Goal: Task Accomplishment & Management: Manage account settings

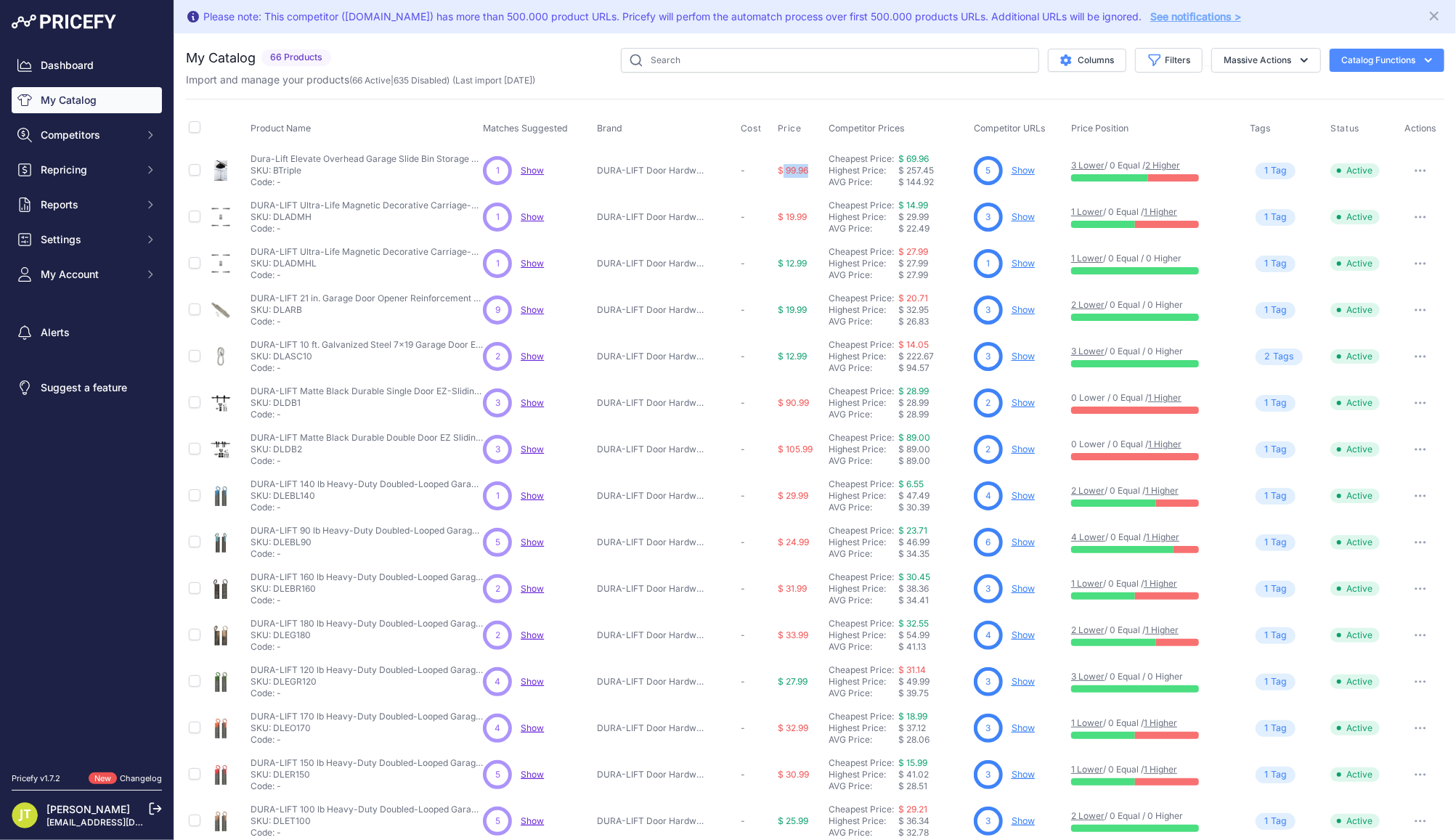
drag, startPoint x: 779, startPoint y: 175, endPoint x: 807, endPoint y: 182, distance: 28.9
click at [807, 182] on td "$ 99.96" at bounding box center [800, 171] width 51 height 48
click at [1176, 124] on th "Price Position" at bounding box center [1157, 129] width 179 height 36
drag, startPoint x: 929, startPoint y: 184, endPoint x: 899, endPoint y: 189, distance: 30.4
click at [899, 189] on td "Cheapest Price: Click here to see from which matched product this price comes f…" at bounding box center [898, 171] width 145 height 48
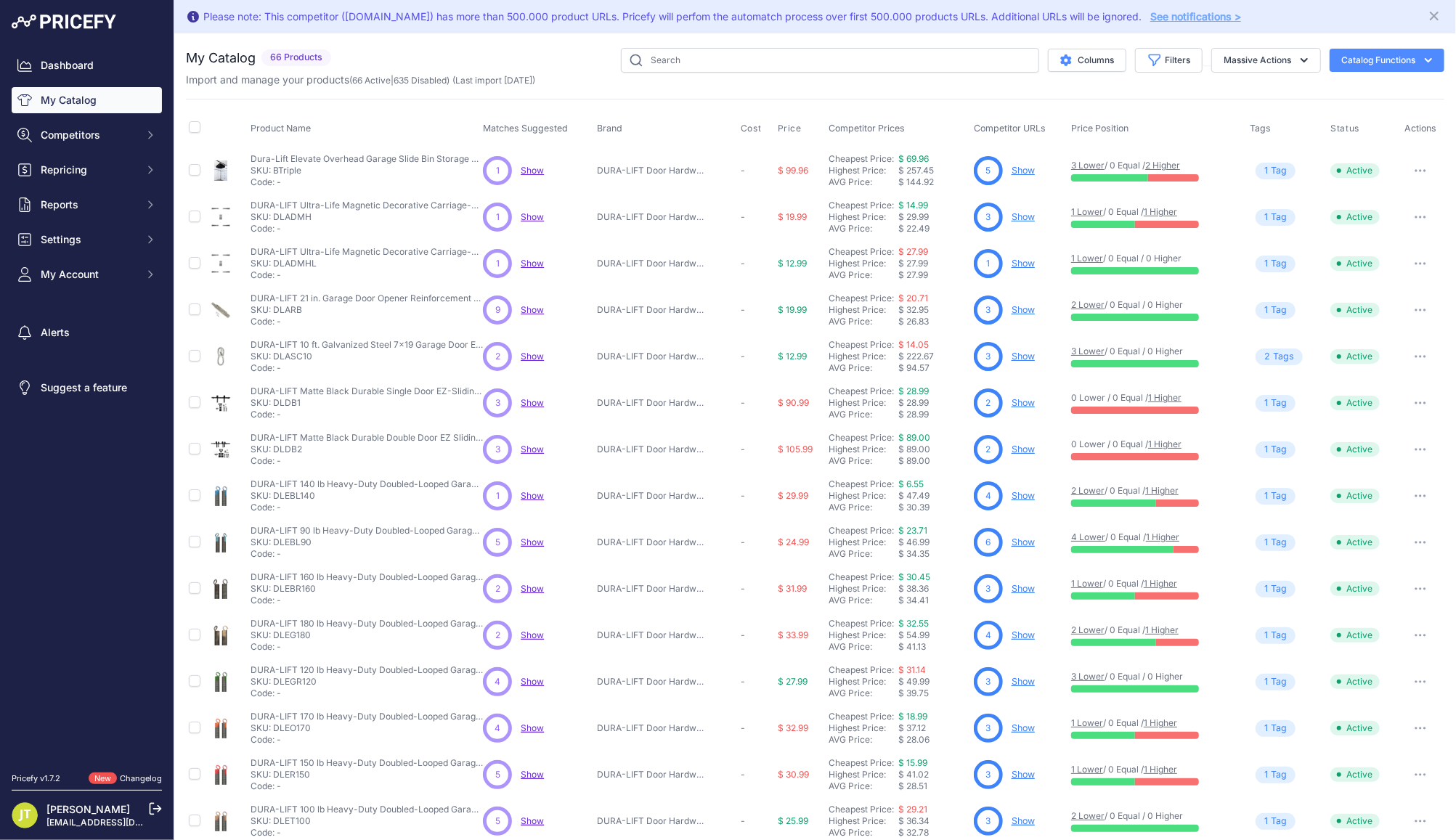
click at [1115, 101] on div "Product Name Matches Suggested Brand Cost" at bounding box center [815, 472] width 1258 height 747
click at [1018, 166] on link "Show" at bounding box center [1022, 170] width 23 height 11
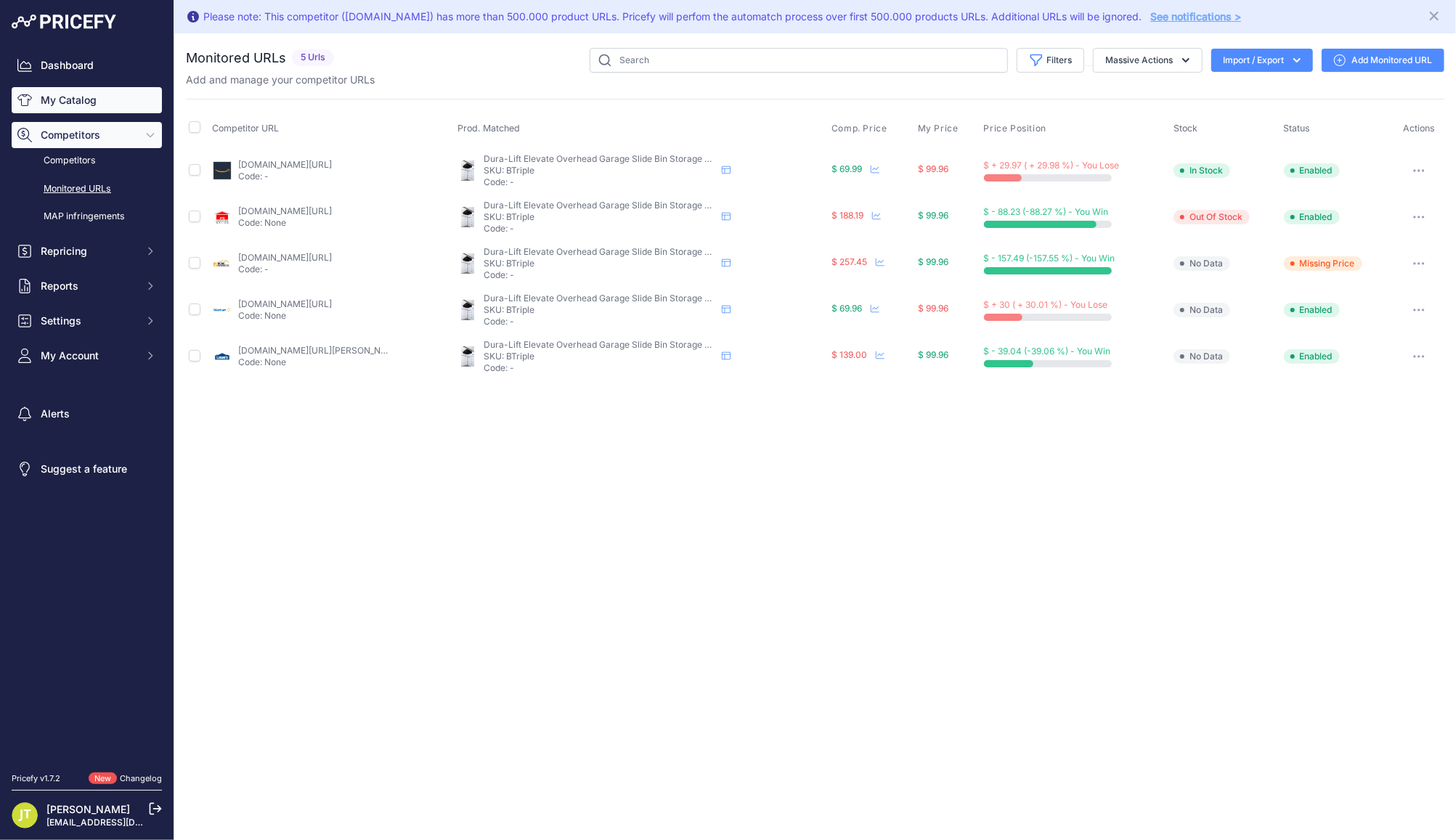
click at [99, 94] on link "My Catalog" at bounding box center [87, 100] width 150 height 26
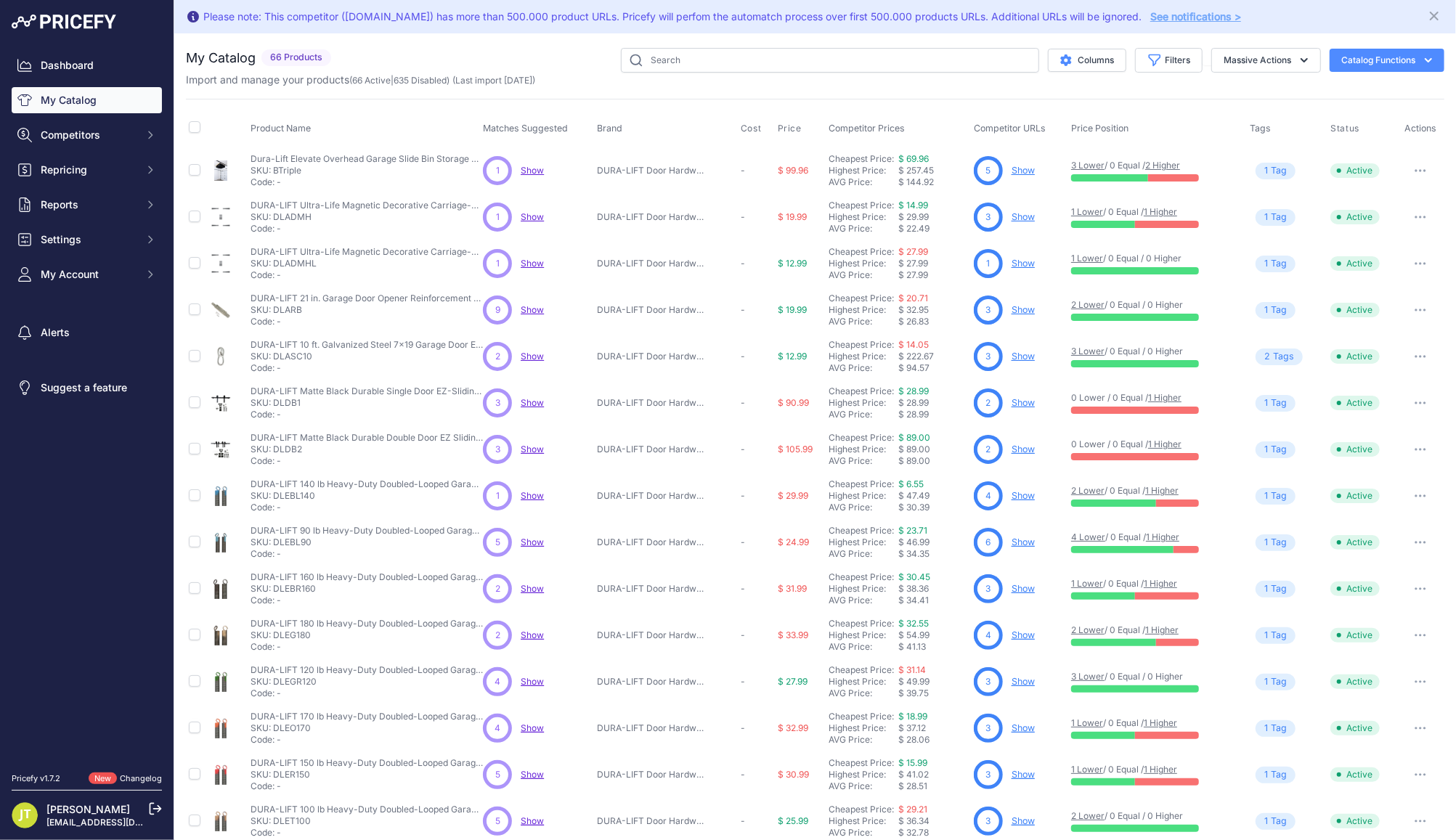
click at [294, 70] on div "My Catalog 66 Products" at bounding box center [261, 59] width 151 height 25
click at [273, 57] on span "66 Products" at bounding box center [296, 58] width 70 height 17
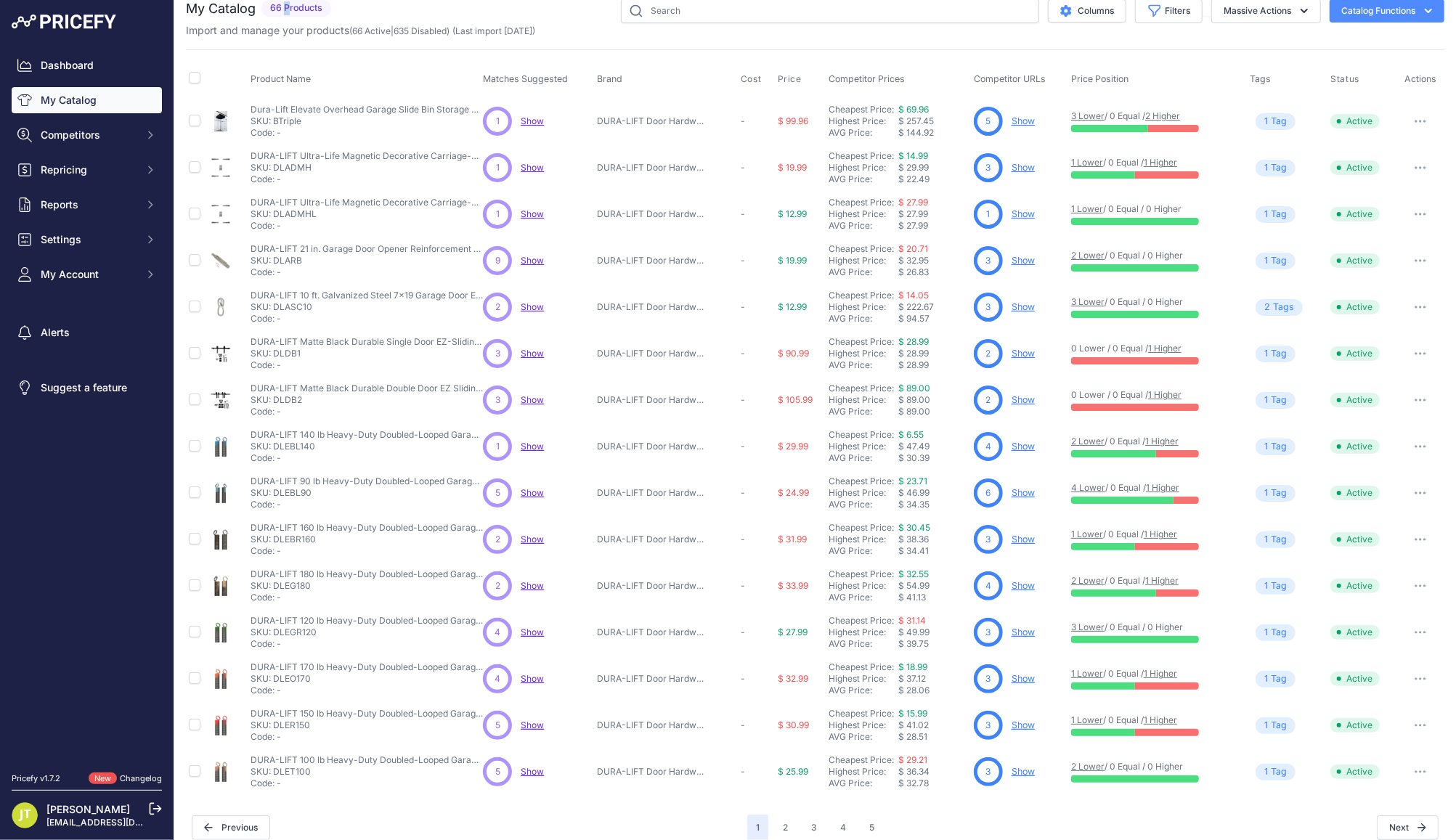
scroll to position [64, 0]
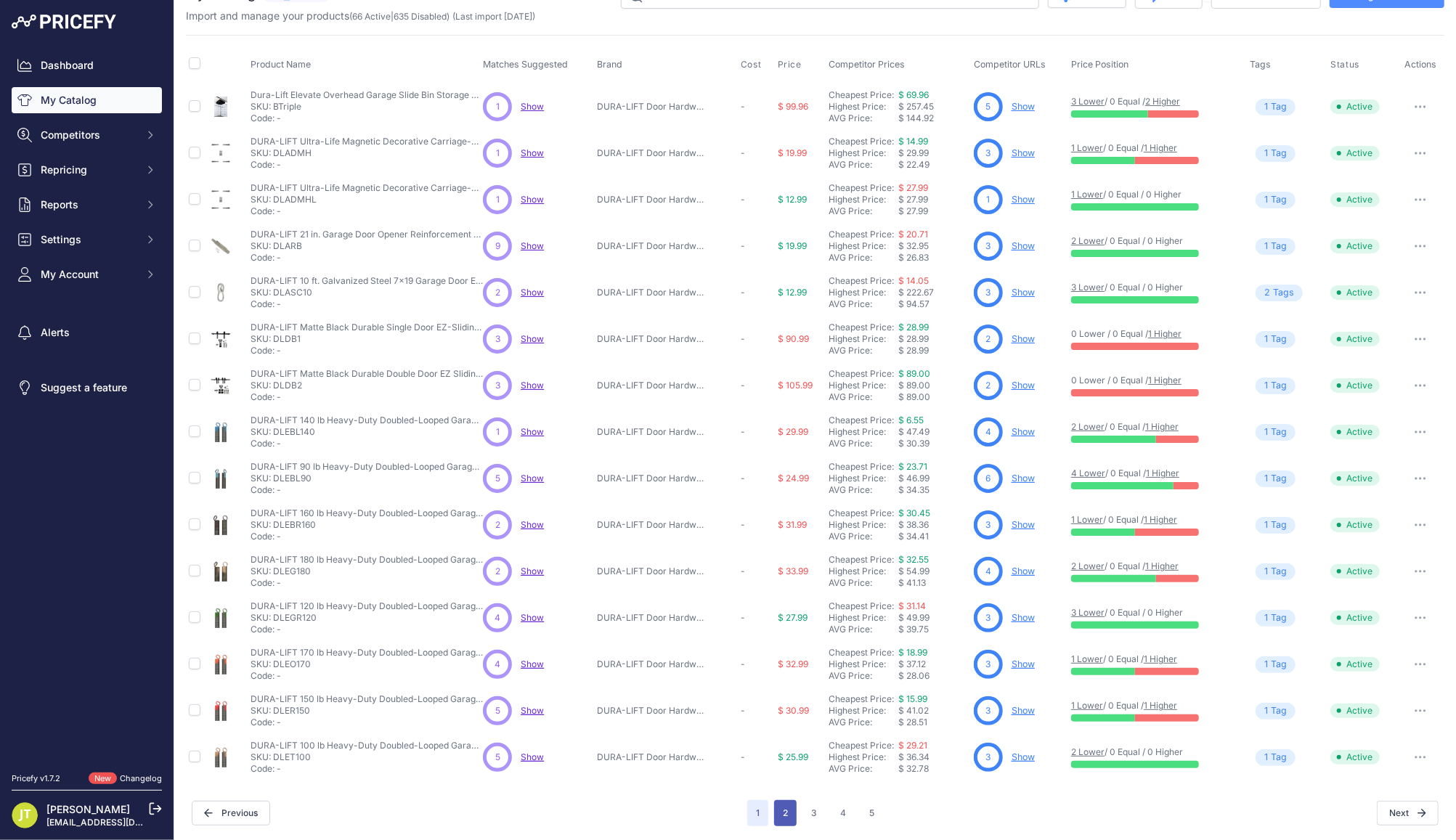
click at [774, 804] on button "2" at bounding box center [785, 813] width 23 height 26
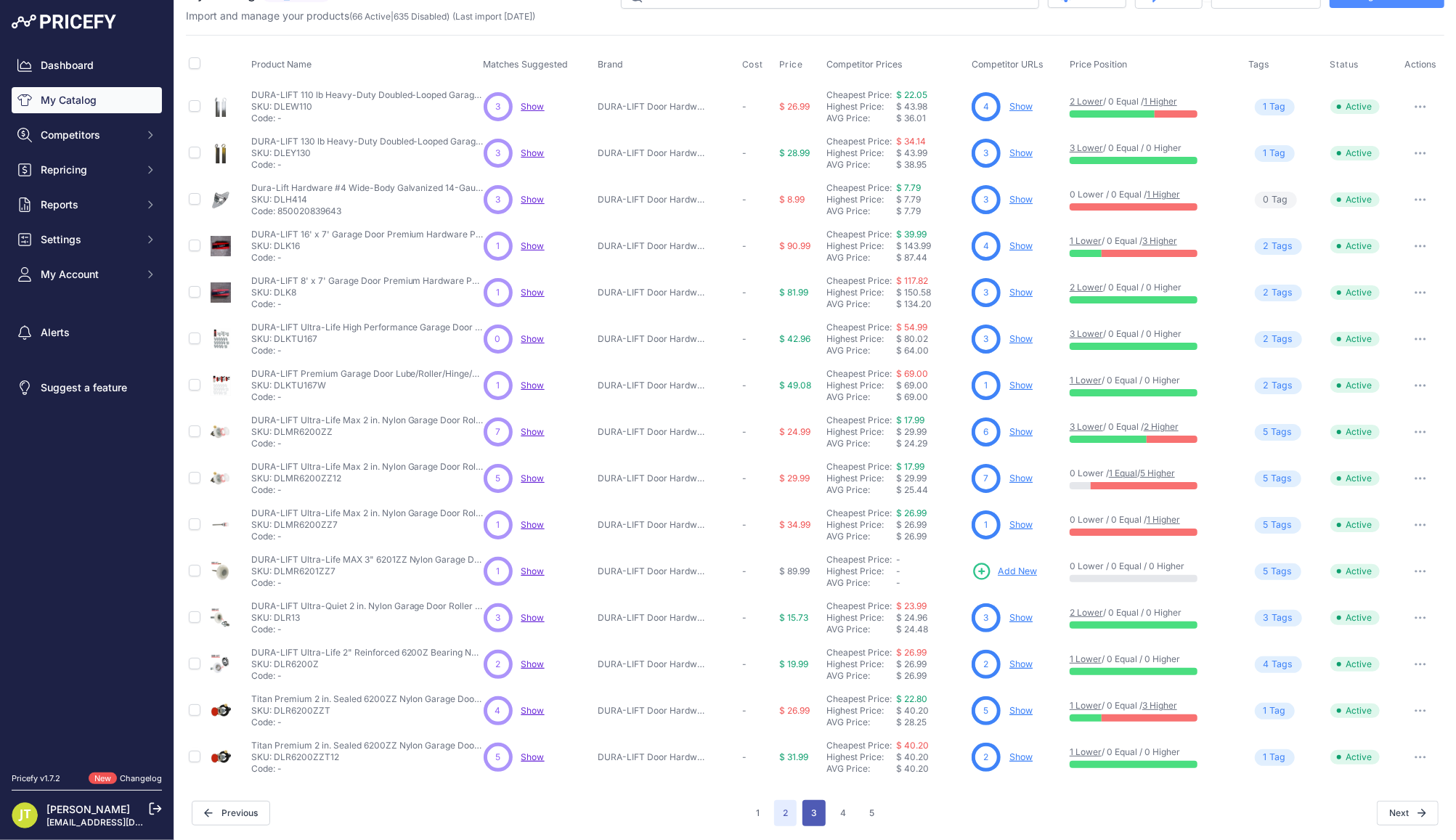
click at [803, 805] on button "3" at bounding box center [814, 813] width 23 height 26
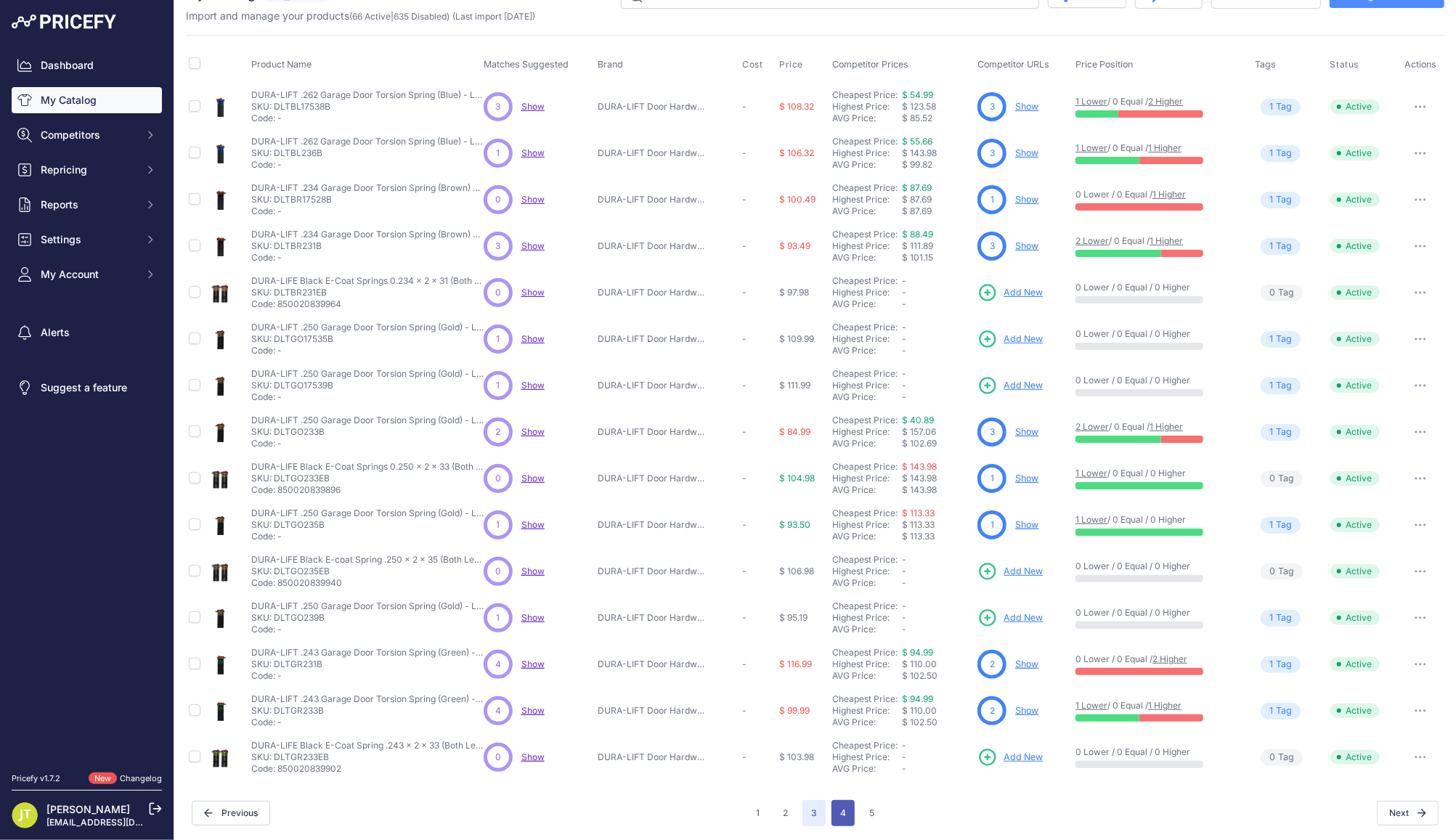
click at [837, 815] on button "4" at bounding box center [843, 813] width 23 height 26
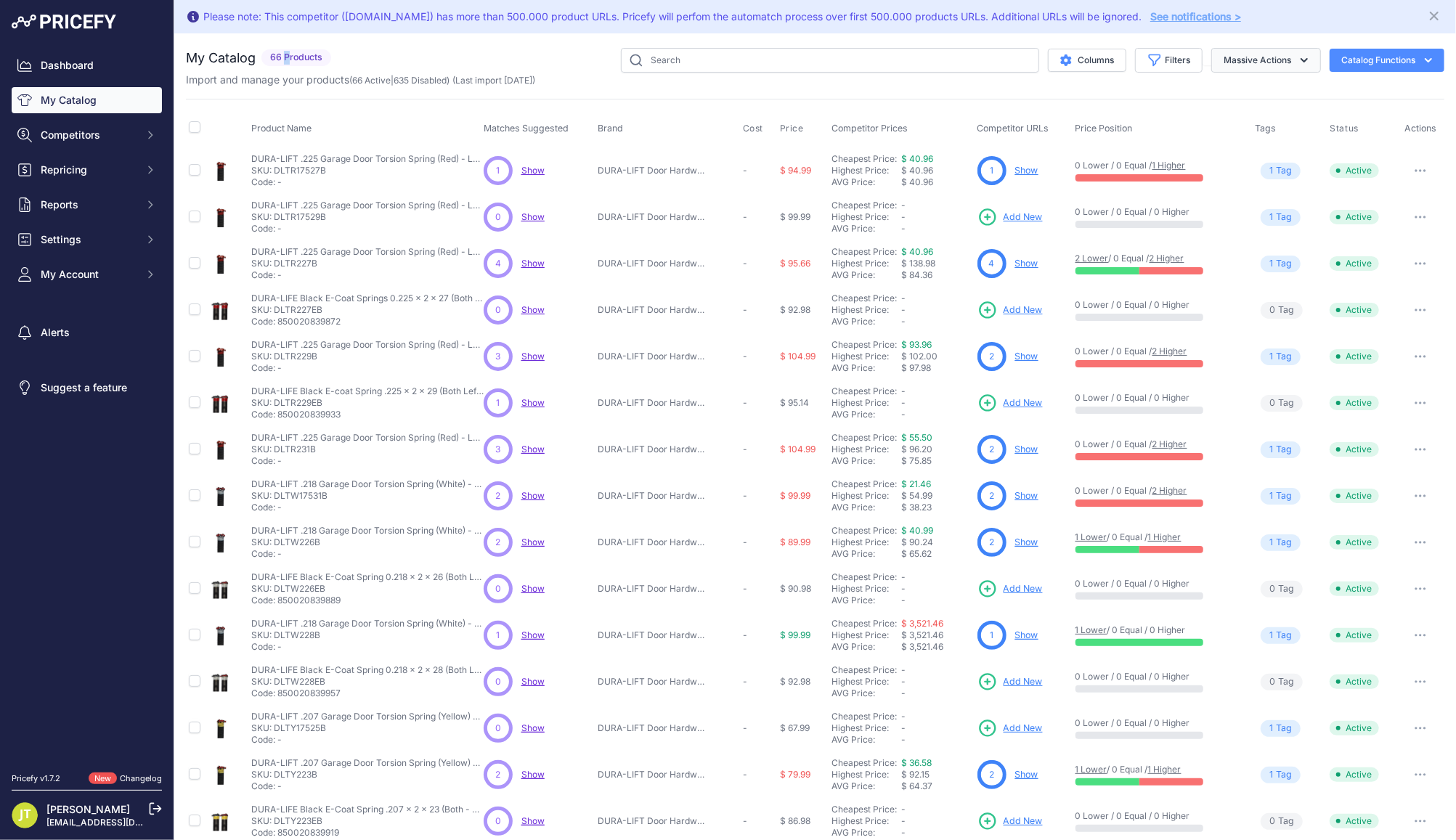
click at [1243, 54] on button "Massive Actions" at bounding box center [1266, 59] width 109 height 25
click at [198, 132] on span at bounding box center [195, 129] width 12 height 11
click at [198, 133] on span at bounding box center [195, 129] width 12 height 11
click at [197, 132] on input "checkbox" at bounding box center [195, 127] width 12 height 12
checkbox input "true"
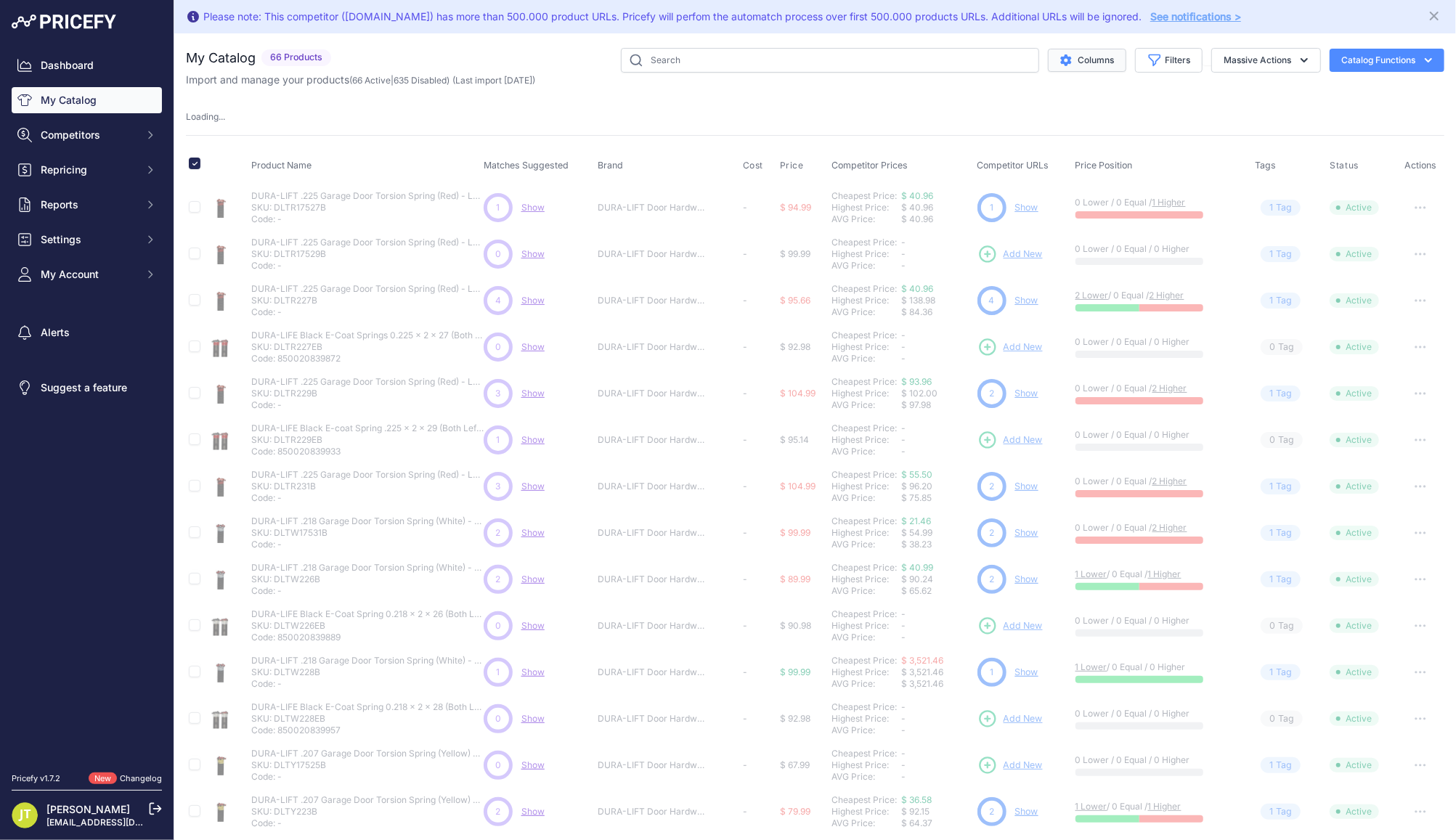
click at [1084, 58] on button "Columns" at bounding box center [1087, 59] width 78 height 23
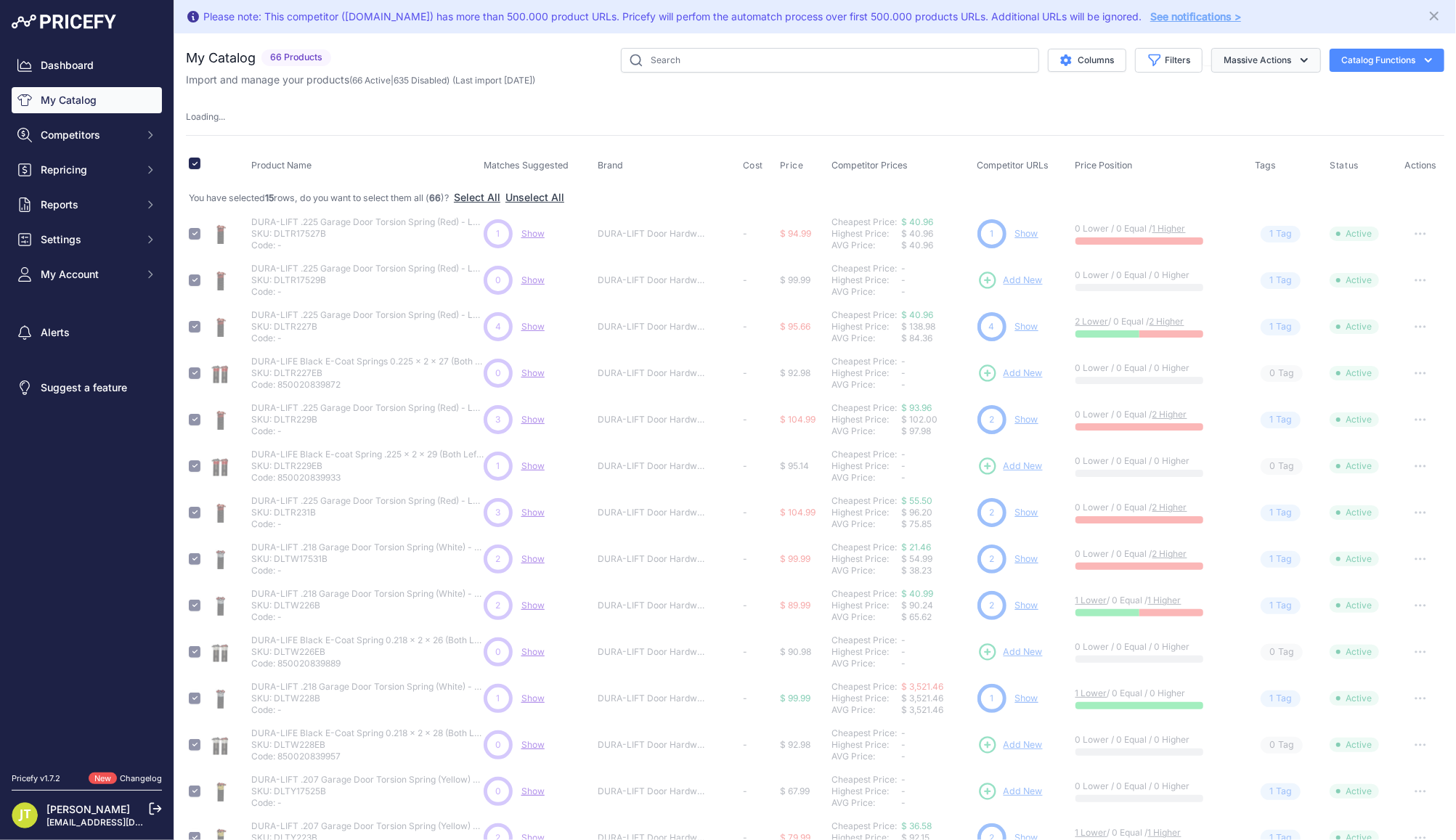
click at [1297, 61] on icon "button" at bounding box center [1304, 59] width 14 height 14
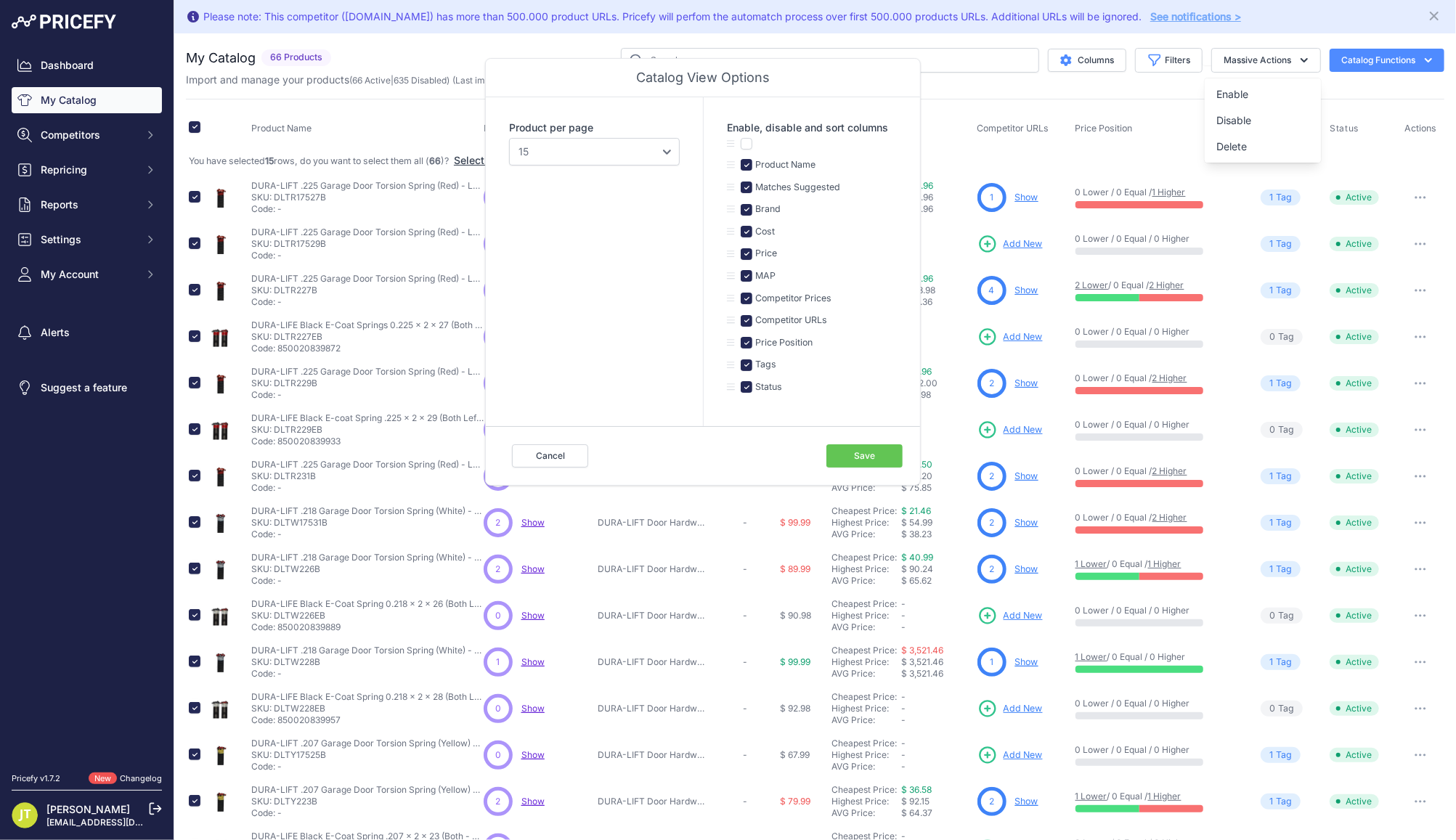
click at [1359, 58] on button "Catalog Functions" at bounding box center [1386, 59] width 115 height 23
click at [473, 38] on div "You are not connected to the internet. My Catalog" at bounding box center [815, 482] width 1258 height 899
click at [484, 49] on div "Columns Catalog View Options Product per page 10 15 20 25 50 100 Enable, disabl…" at bounding box center [890, 59] width 1107 height 25
click at [854, 457] on button "Save" at bounding box center [865, 456] width 76 height 23
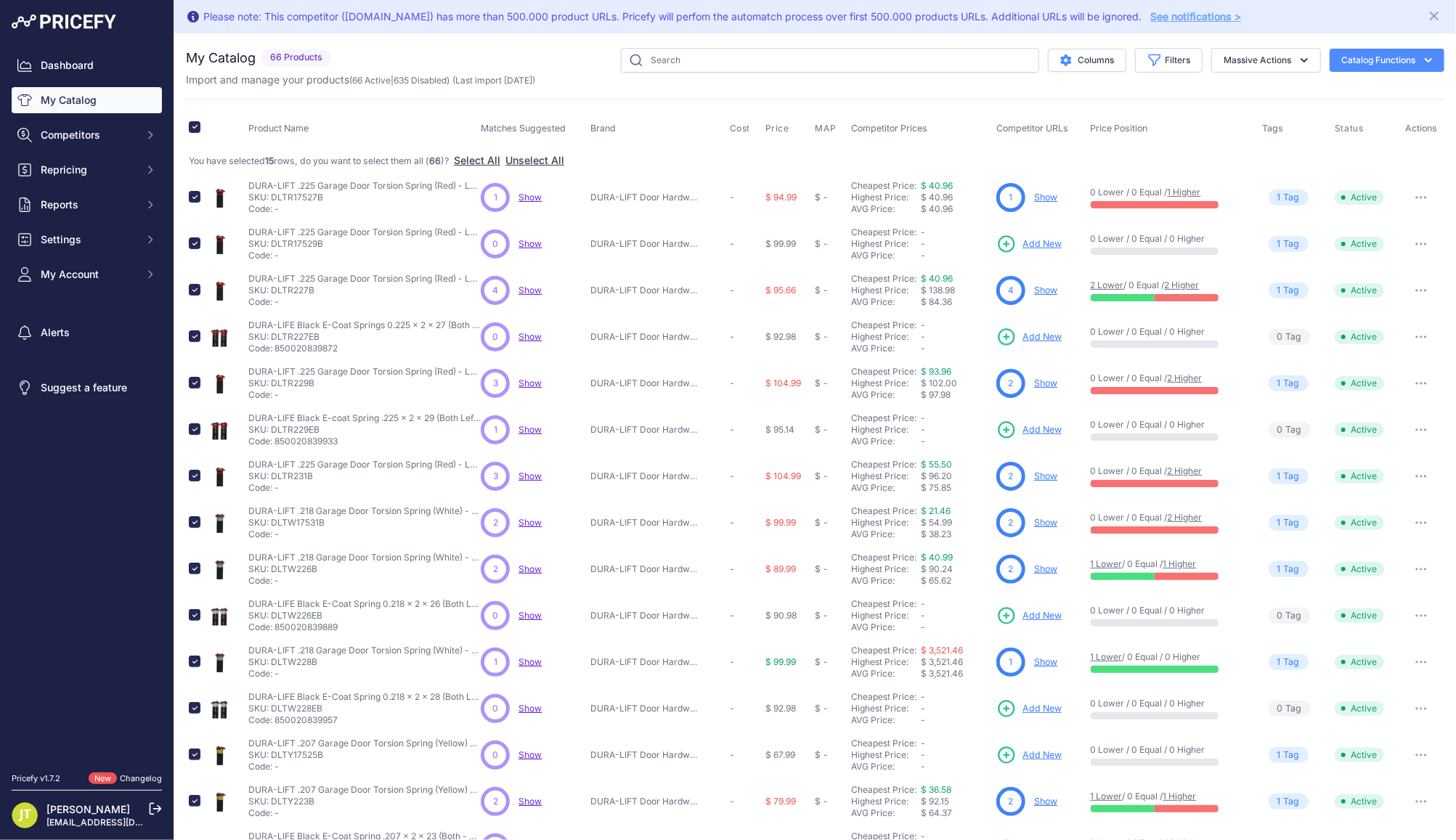
click at [1084, 76] on div "Import and manage your products ( 66 Active | 635 Disabled ) (Last import [DATE…" at bounding box center [815, 80] width 1258 height 14
